Goal: Book appointment/travel/reservation

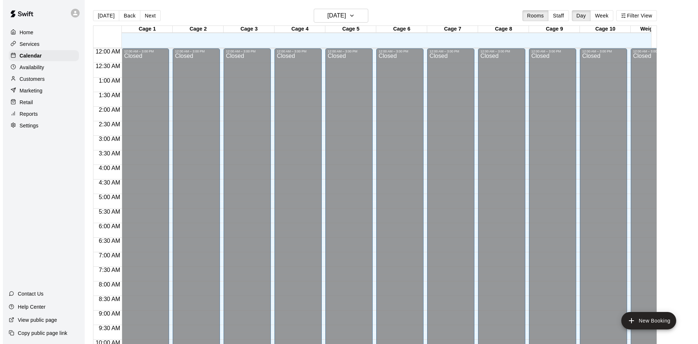
scroll to position [373, 0]
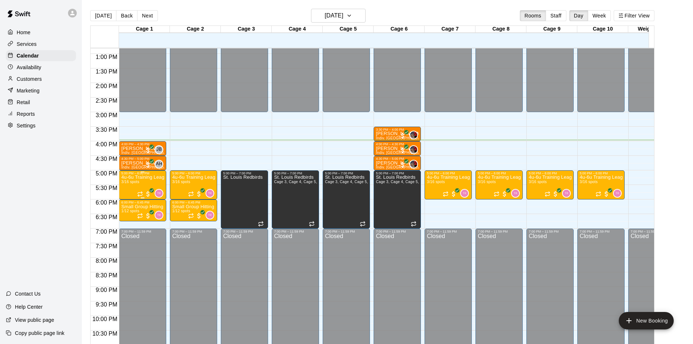
click at [135, 177] on p "4u-6u Training League (Session 1)" at bounding box center [142, 177] width 43 height 0
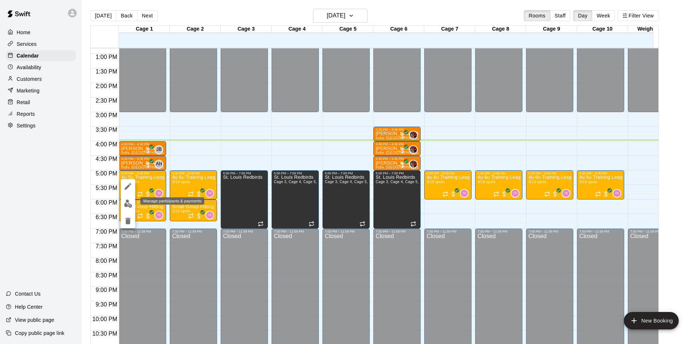
click at [125, 207] on img "edit" at bounding box center [128, 203] width 8 height 8
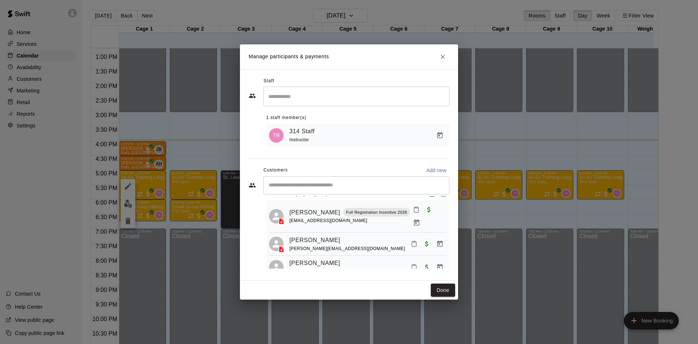
scroll to position [20, 0]
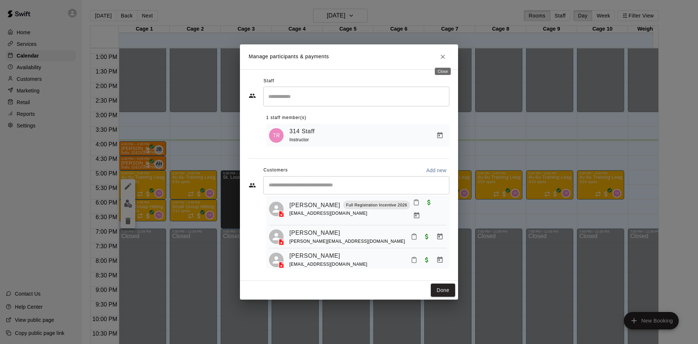
click at [445, 55] on icon "Close" at bounding box center [443, 57] width 4 height 4
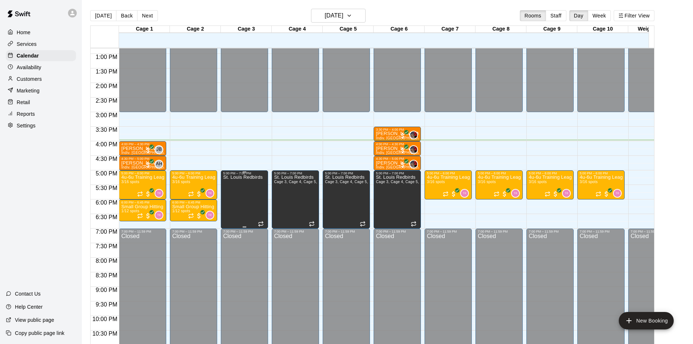
click at [247, 184] on div "St. Louis Redbirds" at bounding box center [243, 347] width 40 height 344
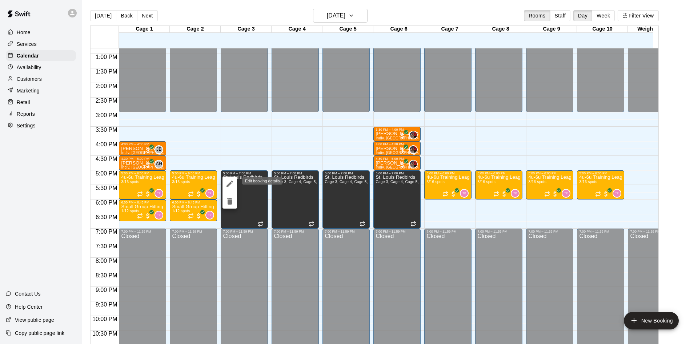
click at [232, 184] on icon "edit" at bounding box center [229, 183] width 9 height 9
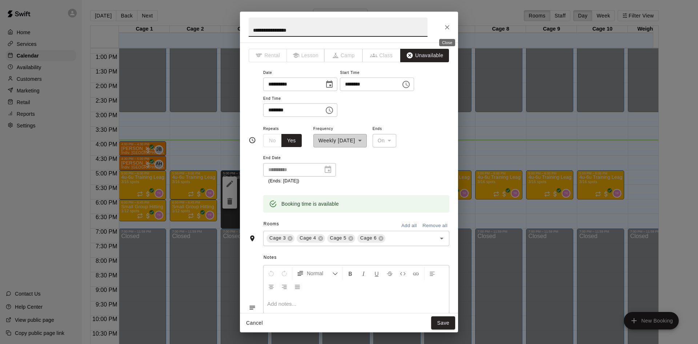
click at [447, 27] on icon "Close" at bounding box center [447, 27] width 4 height 4
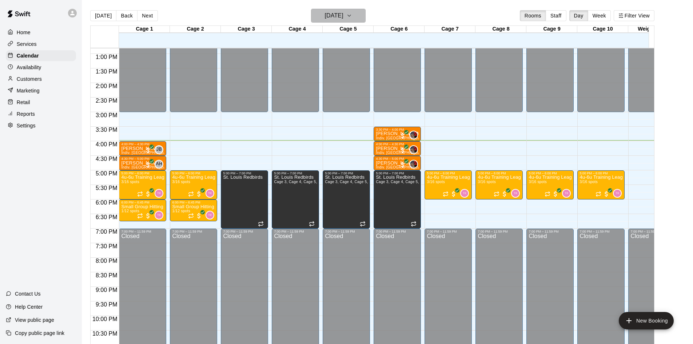
click at [345, 10] on button "[DATE]" at bounding box center [338, 16] width 55 height 14
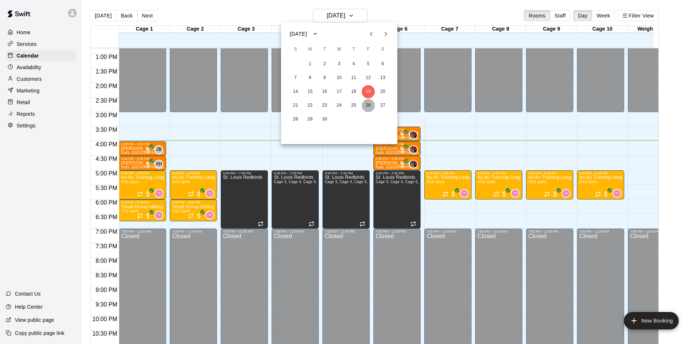
click at [371, 103] on button "26" at bounding box center [368, 105] width 13 height 13
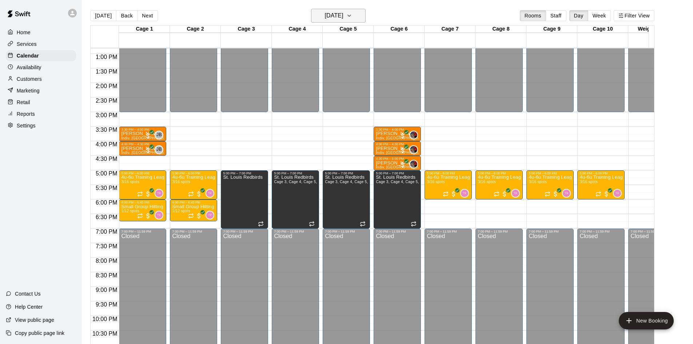
click at [343, 16] on h6 "[DATE]" at bounding box center [334, 16] width 19 height 10
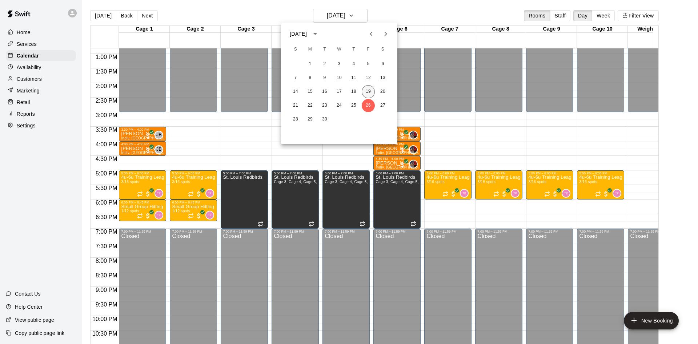
click at [368, 91] on button "19" at bounding box center [368, 91] width 13 height 13
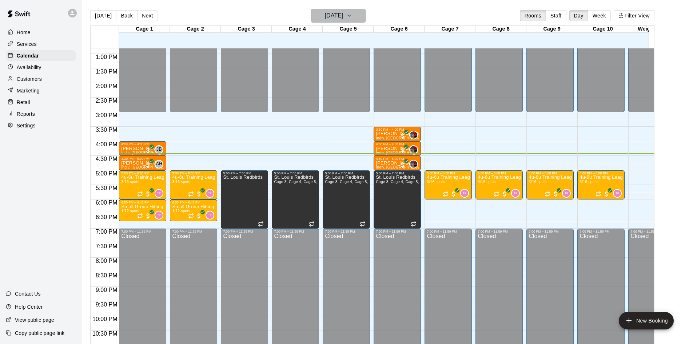
click at [341, 15] on h6 "[DATE]" at bounding box center [334, 16] width 19 height 10
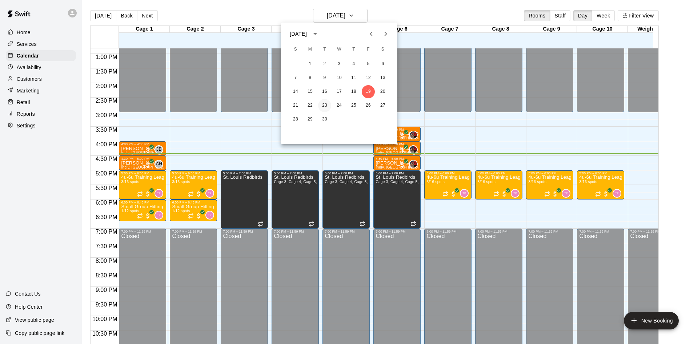
click at [326, 103] on button "23" at bounding box center [324, 105] width 13 height 13
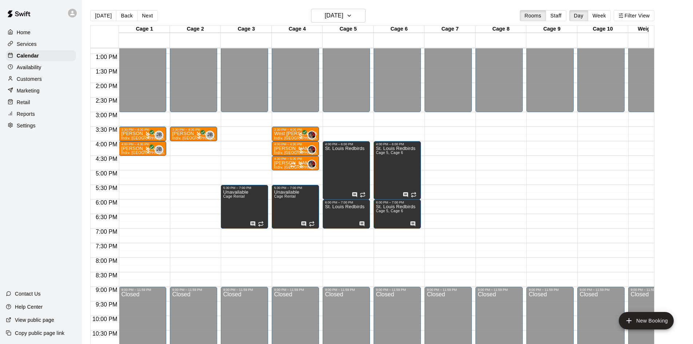
click at [131, 217] on div "12:00 AM – 3:00 PM Closed 3:30 PM – 4:00 PM [PERSON_NAME]. Lesson JB 0 4:00 PM …" at bounding box center [142, 25] width 47 height 698
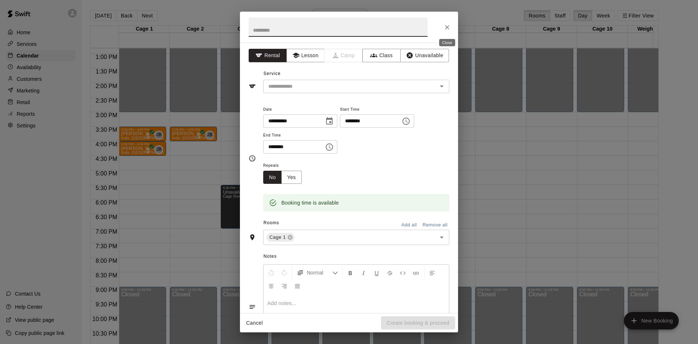
click at [444, 28] on icon "Close" at bounding box center [447, 27] width 7 height 7
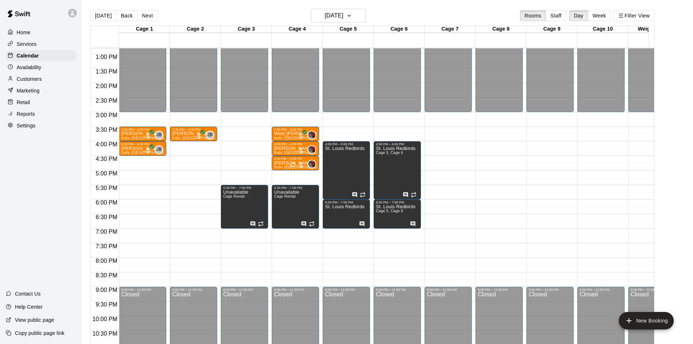
click at [181, 217] on div "12:00 AM – 3:00 PM Closed 3:30 PM – 4:00 PM [PERSON_NAME] Indiv. Lesson JB 0 9:…" at bounding box center [193, 25] width 47 height 698
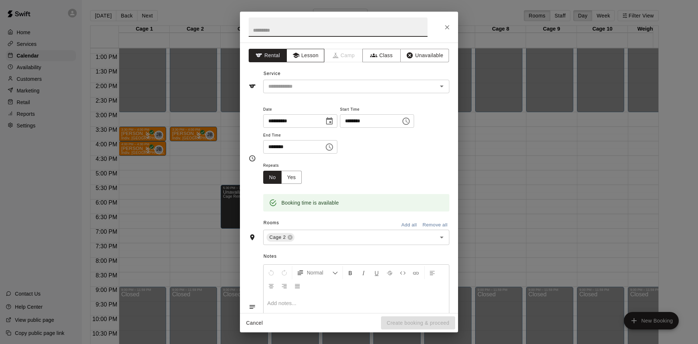
click at [313, 59] on button "Lesson" at bounding box center [306, 55] width 38 height 13
click at [313, 81] on div "​" at bounding box center [356, 86] width 186 height 13
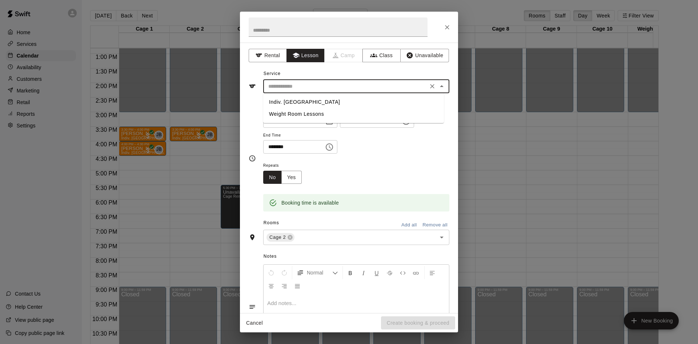
click at [303, 102] on li "Indiv. [GEOGRAPHIC_DATA]" at bounding box center [353, 102] width 181 height 12
type input "**********"
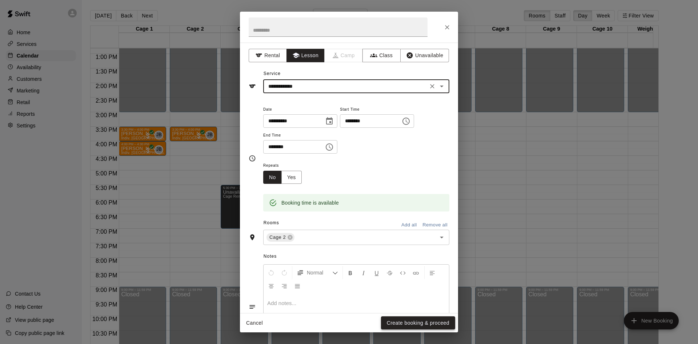
click at [405, 319] on button "Create booking & proceed" at bounding box center [418, 322] width 74 height 13
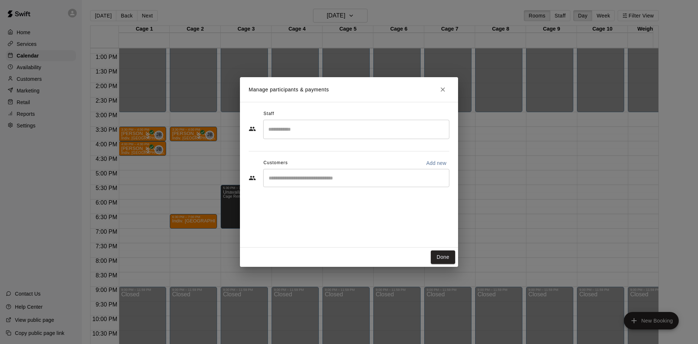
click at [313, 125] on input "Search staff" at bounding box center [357, 129] width 180 height 13
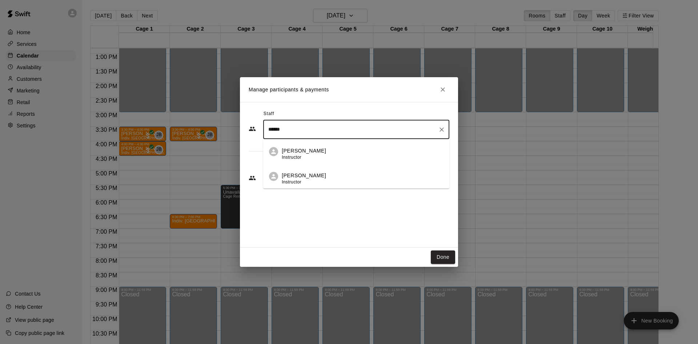
click at [328, 180] on div "[PERSON_NAME] Instructor" at bounding box center [363, 179] width 162 height 14
type input "******"
click at [321, 178] on input "Start typing to search customers..." at bounding box center [357, 177] width 180 height 7
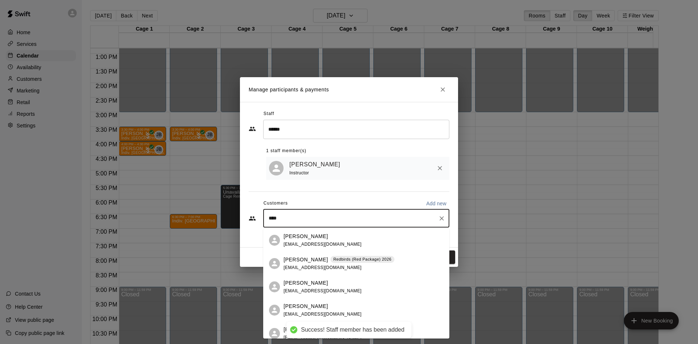
type input "*****"
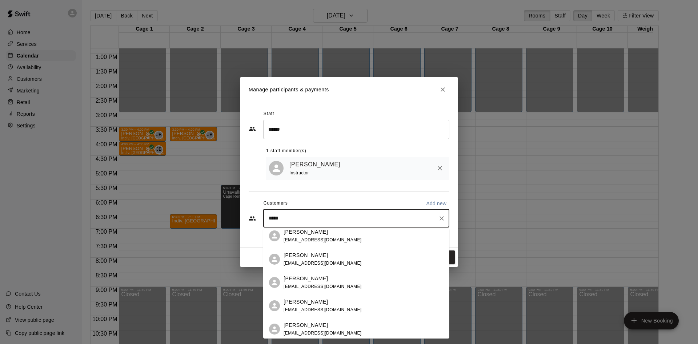
scroll to position [193, 0]
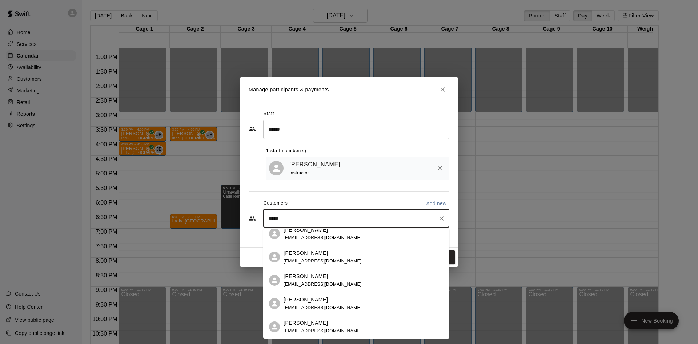
click at [313, 301] on p "[PERSON_NAME]" at bounding box center [306, 300] width 44 height 8
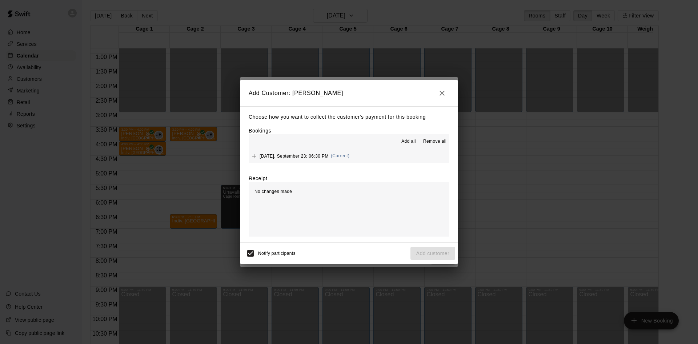
click at [320, 155] on span "[DATE], September 23: 06:30 PM" at bounding box center [294, 155] width 69 height 5
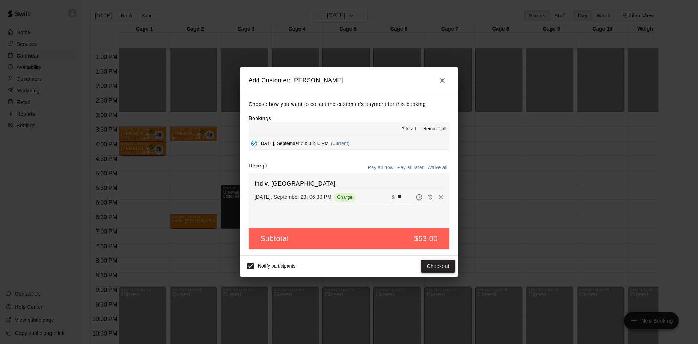
click at [441, 263] on button "Checkout" at bounding box center [438, 265] width 34 height 13
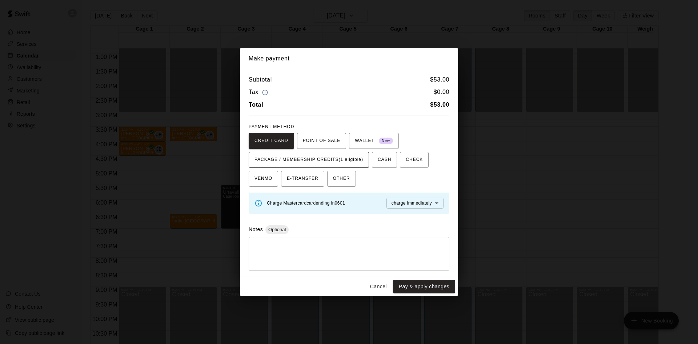
click at [357, 162] on span "PACKAGE / MEMBERSHIP CREDITS (1 eligible)" at bounding box center [309, 160] width 109 height 12
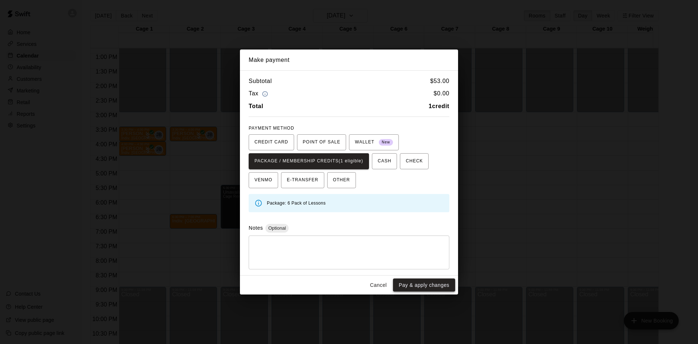
click at [432, 281] on button "Pay & apply changes" at bounding box center [424, 284] width 62 height 13
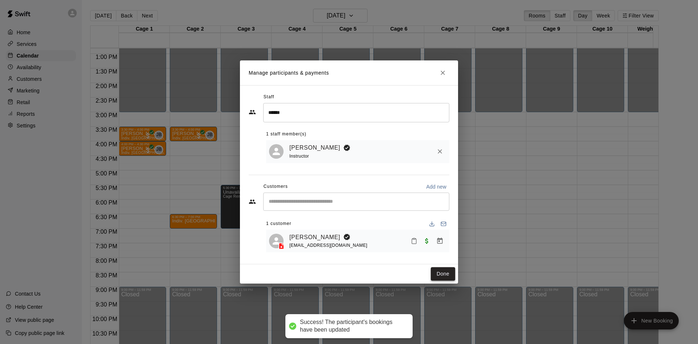
click at [453, 274] on button "Done" at bounding box center [443, 273] width 24 height 13
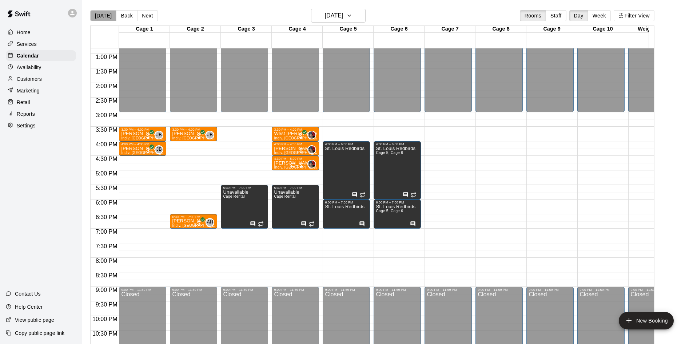
click at [105, 14] on button "[DATE]" at bounding box center [103, 15] width 26 height 11
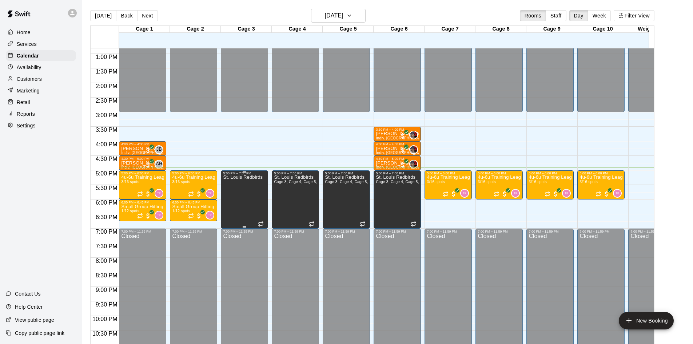
click at [246, 194] on div "St. Louis Redbirds" at bounding box center [243, 347] width 40 height 344
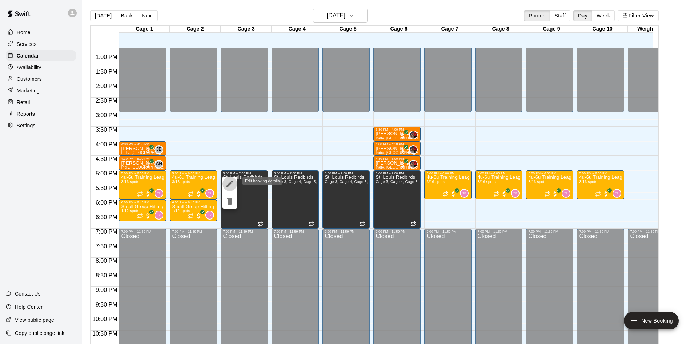
click at [230, 183] on icon "edit" at bounding box center [230, 183] width 7 height 7
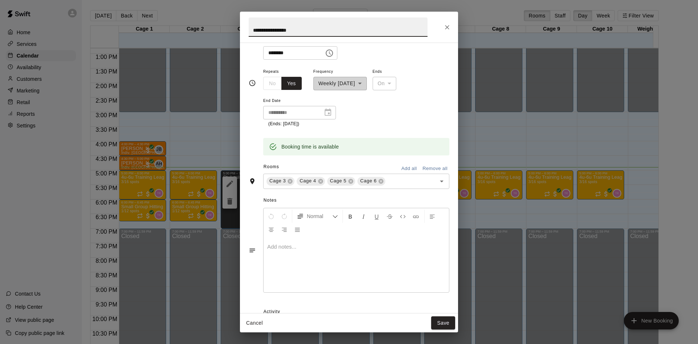
scroll to position [0, 0]
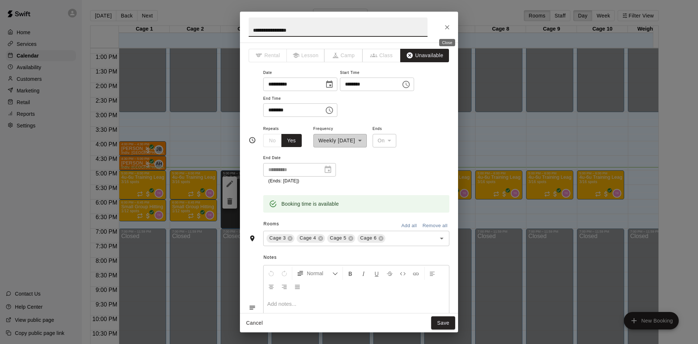
click at [445, 26] on icon "Close" at bounding box center [447, 27] width 7 height 7
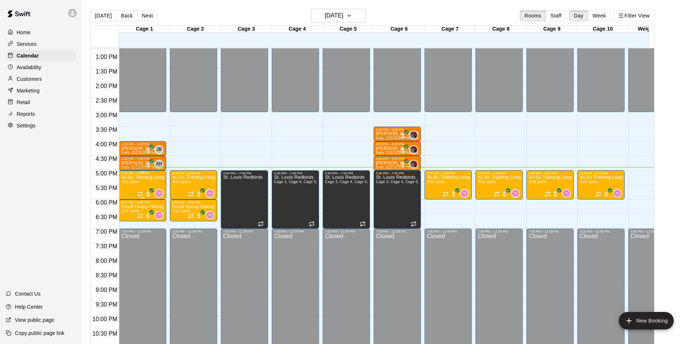
click at [142, 177] on p "4u-6u Training League (Session 1)" at bounding box center [142, 177] width 43 height 0
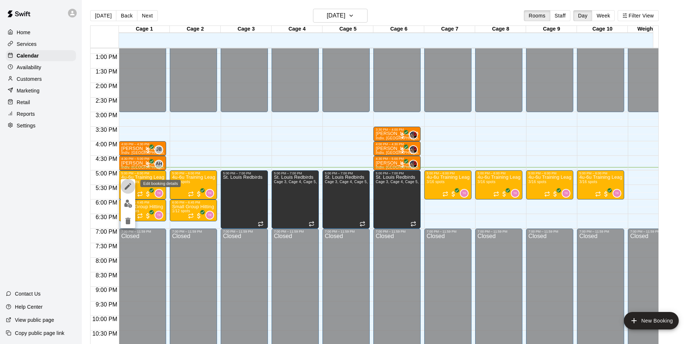
click at [124, 187] on icon "edit" at bounding box center [128, 186] width 9 height 9
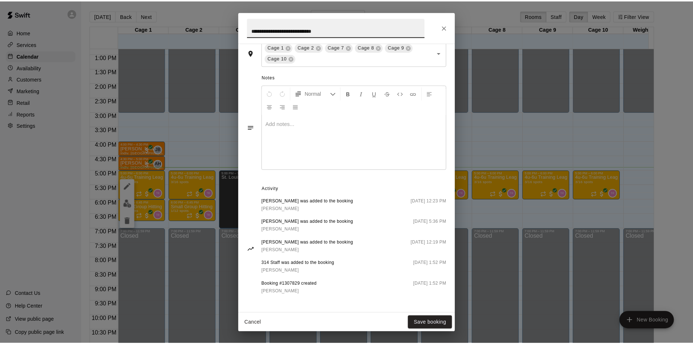
scroll to position [233, 0]
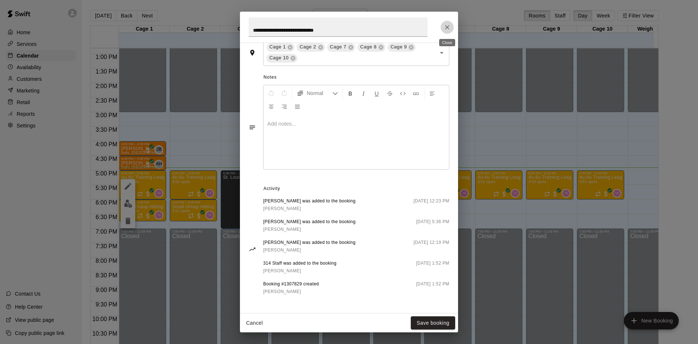
click at [447, 26] on icon "Close" at bounding box center [447, 27] width 7 height 7
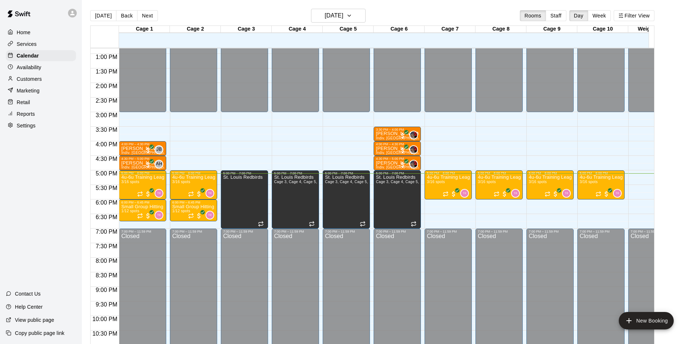
click at [37, 72] on div "Availability" at bounding box center [41, 67] width 70 height 11
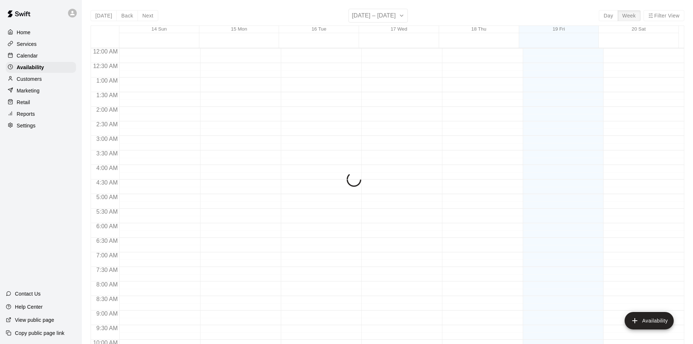
scroll to position [395, 0]
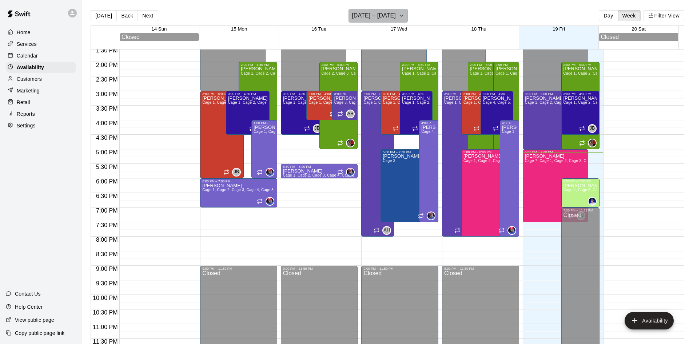
click at [361, 15] on h6 "[DATE] – [DATE]" at bounding box center [374, 16] width 44 height 10
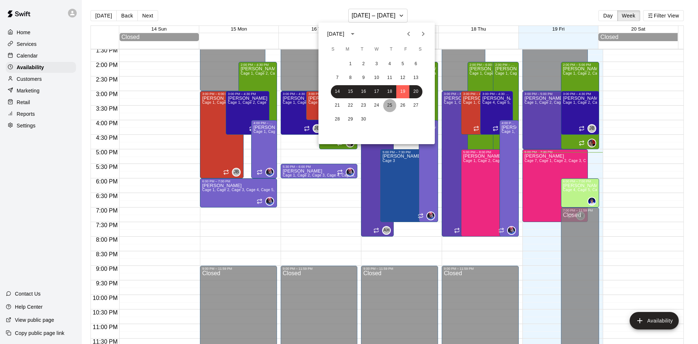
click at [391, 107] on button "25" at bounding box center [389, 105] width 13 height 13
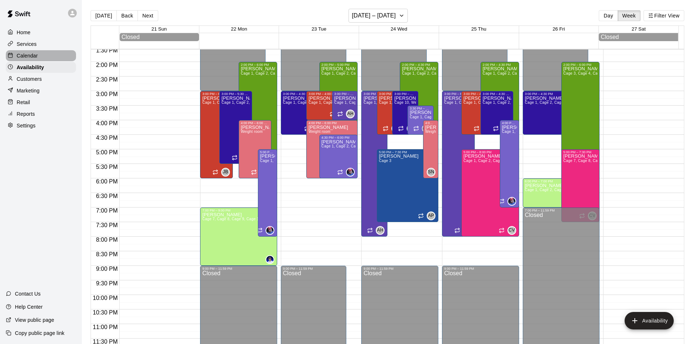
click at [29, 57] on p "Calendar" at bounding box center [27, 55] width 21 height 7
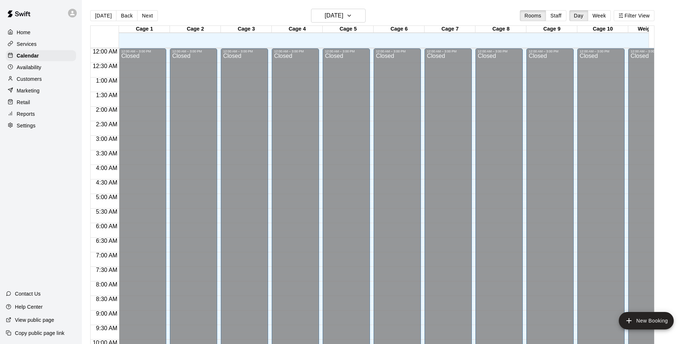
scroll to position [373, 0]
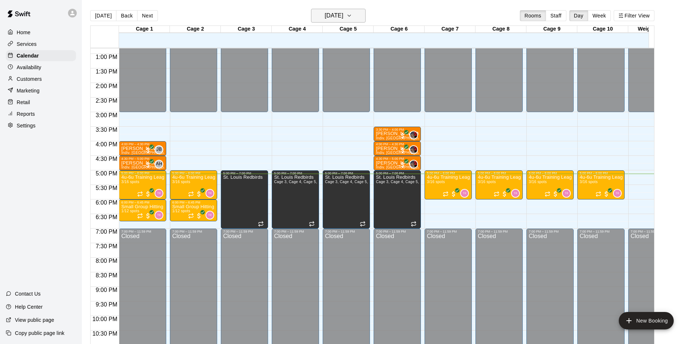
click at [352, 19] on icon "button" at bounding box center [349, 15] width 6 height 9
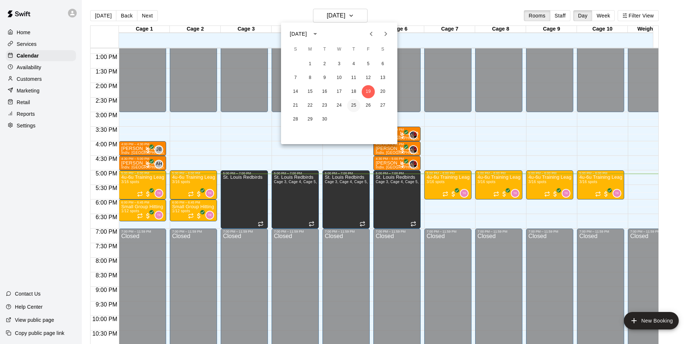
click at [354, 101] on button "25" at bounding box center [353, 105] width 13 height 13
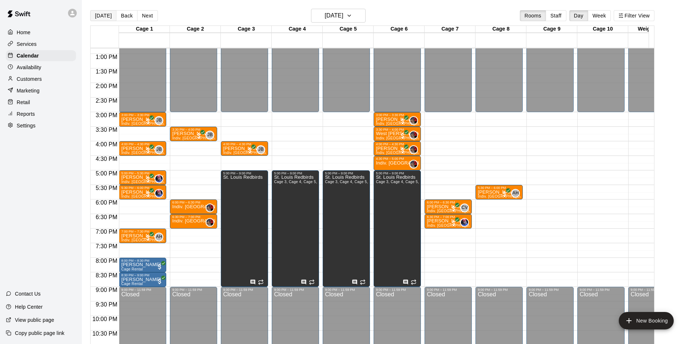
click at [101, 16] on button "[DATE]" at bounding box center [103, 15] width 26 height 11
